Goal: Information Seeking & Learning: Learn about a topic

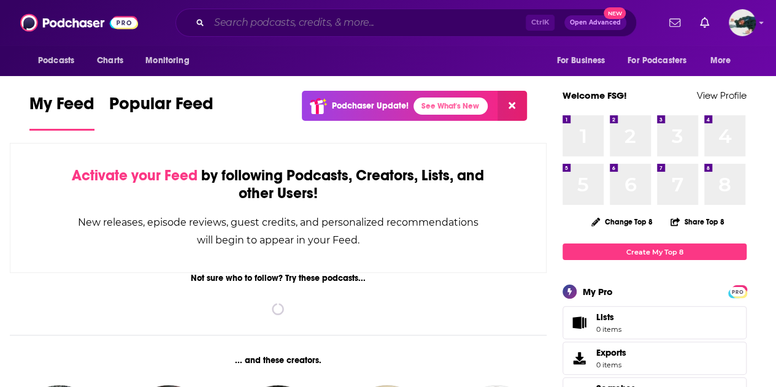
click at [420, 18] on input "Search podcasts, credits, & more..." at bounding box center [367, 23] width 317 height 20
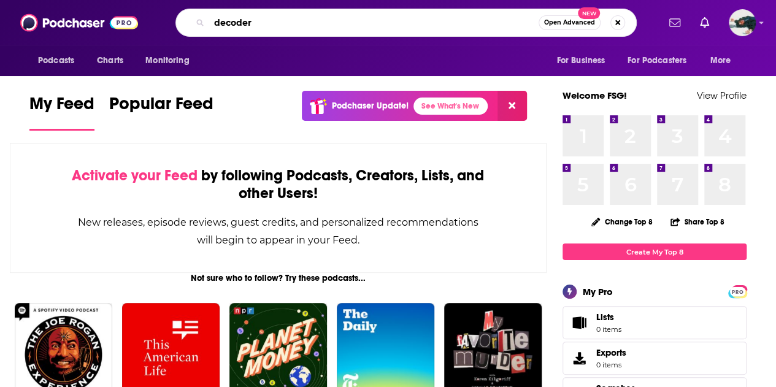
type input "decoder"
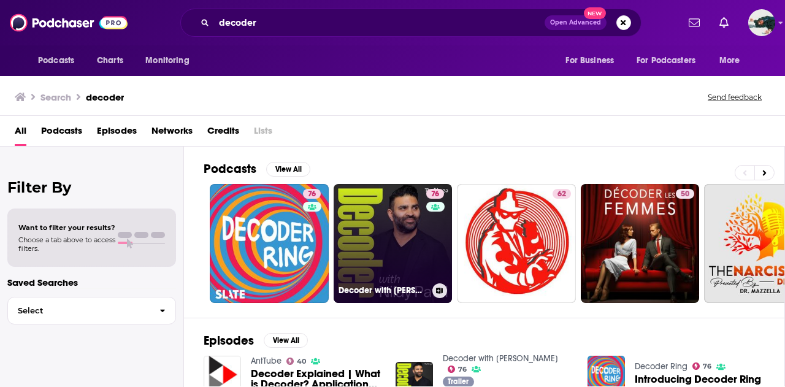
click at [407, 236] on link "76 Decoder with [PERSON_NAME]" at bounding box center [393, 243] width 119 height 119
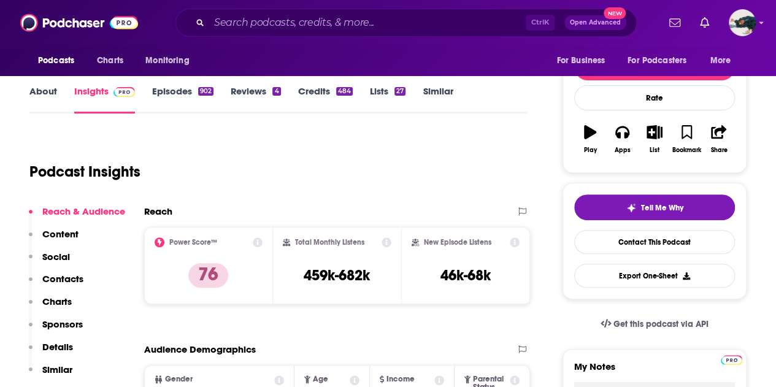
scroll to position [150, 0]
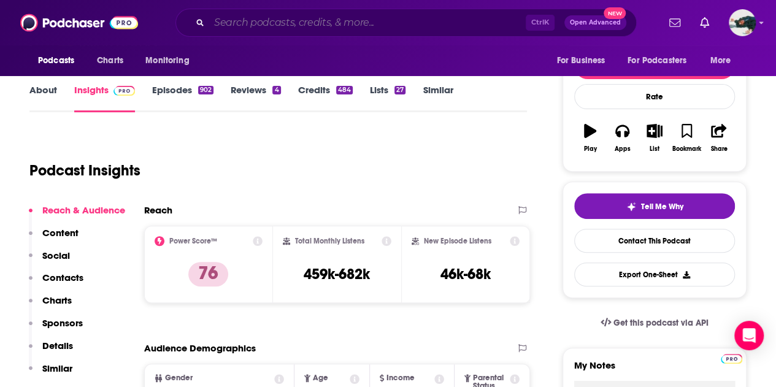
click at [286, 25] on input "Search podcasts, credits, & more..." at bounding box center [367, 23] width 317 height 20
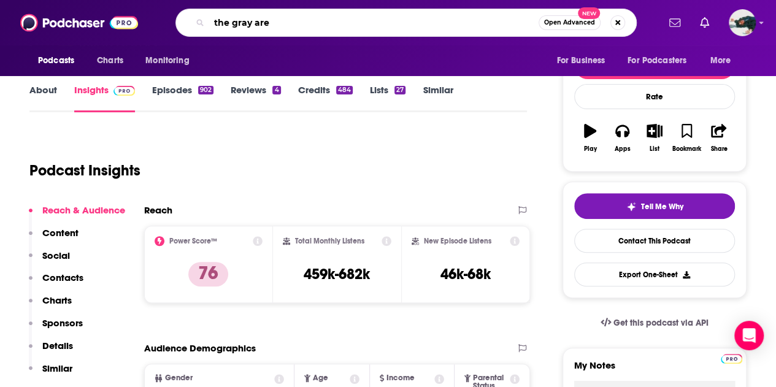
type input "the gray area"
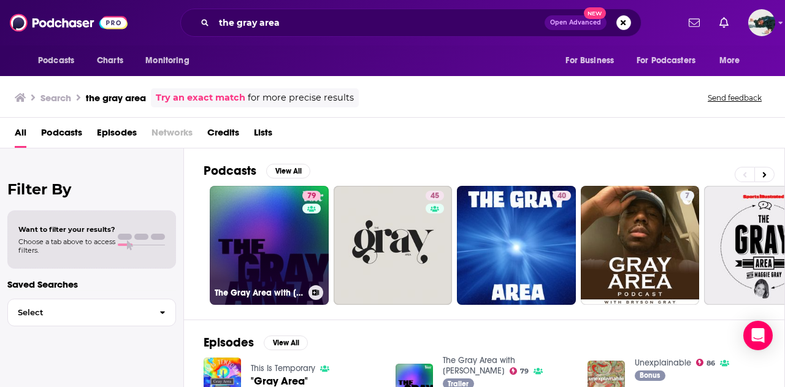
click at [286, 244] on link "79 The Gray Area with [PERSON_NAME]" at bounding box center [269, 245] width 119 height 119
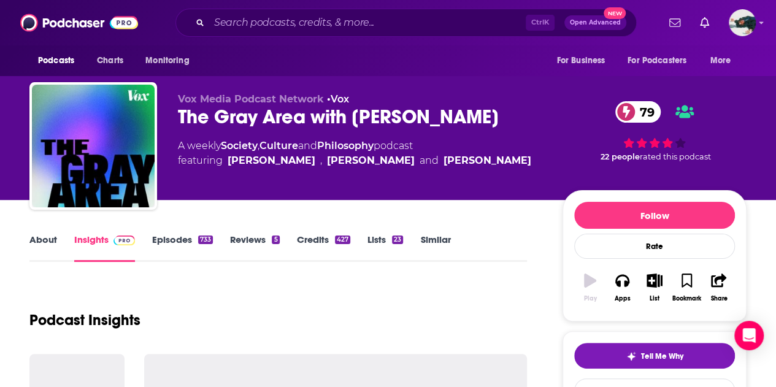
click at [286, 244] on div "Reviews 5" at bounding box center [263, 248] width 66 height 28
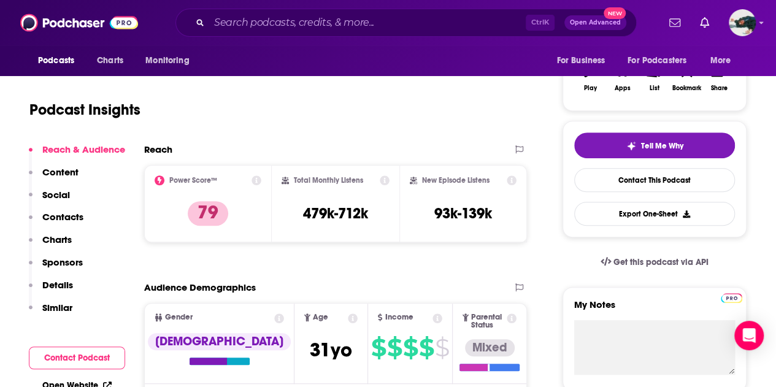
scroll to position [196, 0]
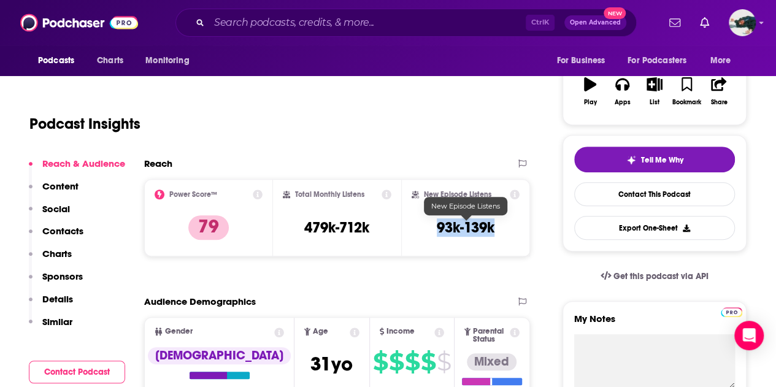
drag, startPoint x: 437, startPoint y: 229, endPoint x: 493, endPoint y: 229, distance: 55.8
click at [493, 229] on h3 "93k-139k" at bounding box center [466, 227] width 58 height 18
copy h3 "93k-139k"
